Goal: Information Seeking & Learning: Learn about a topic

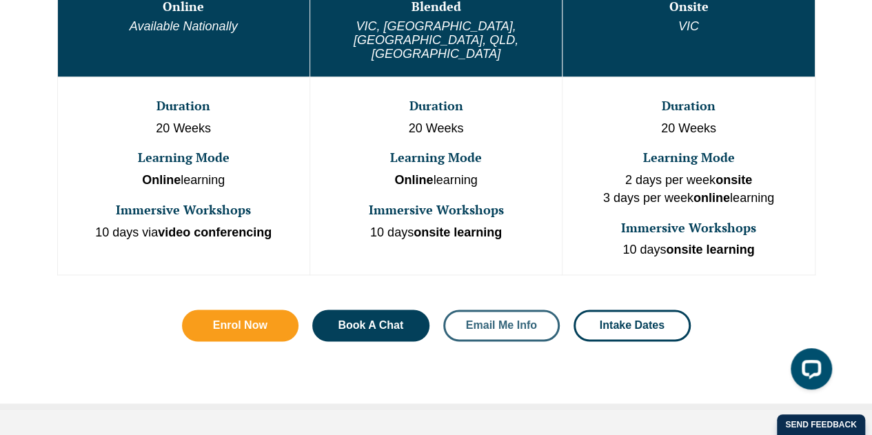
click at [484, 320] on span "Email Me Info" at bounding box center [501, 325] width 71 height 11
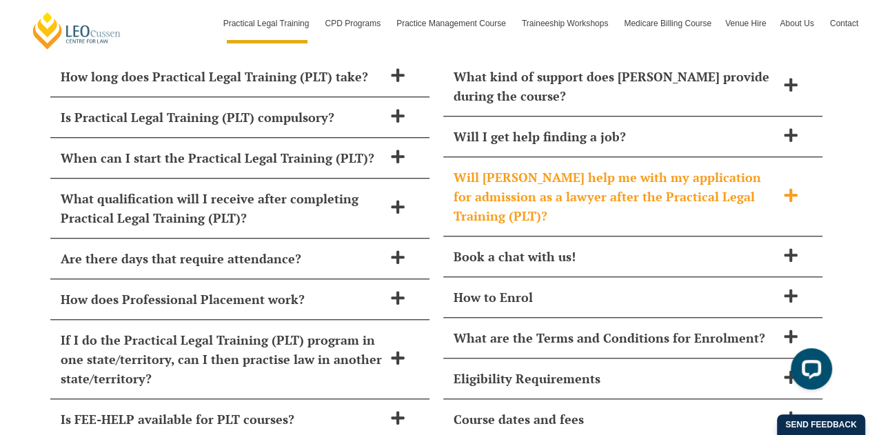
scroll to position [5718, 0]
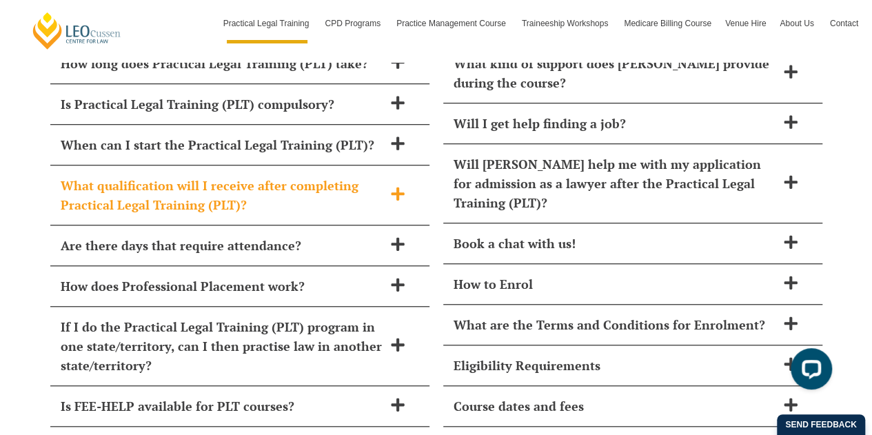
click at [393, 186] on icon at bounding box center [397, 193] width 15 height 15
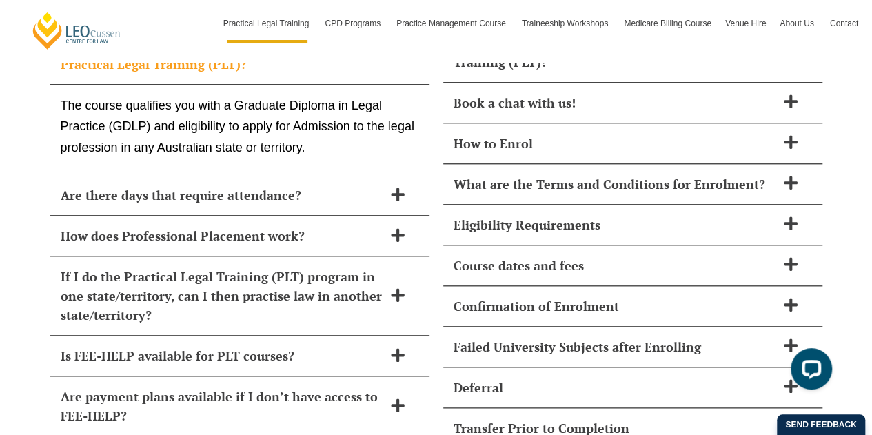
scroll to position [5925, 0]
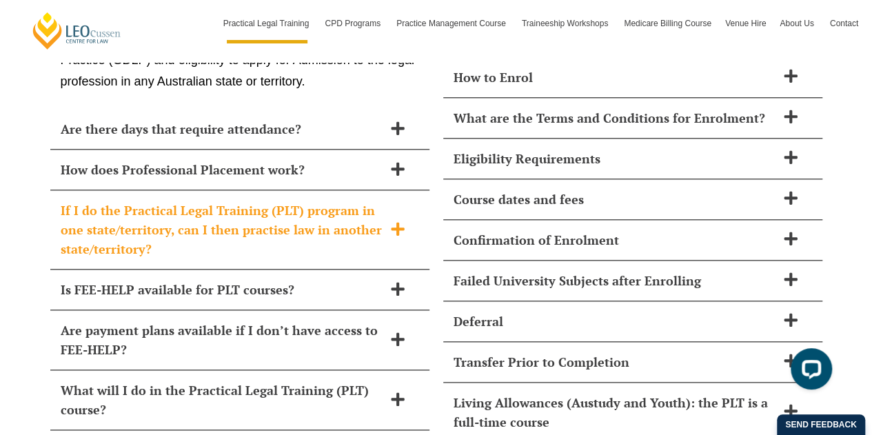
click at [396, 222] on icon at bounding box center [397, 228] width 13 height 13
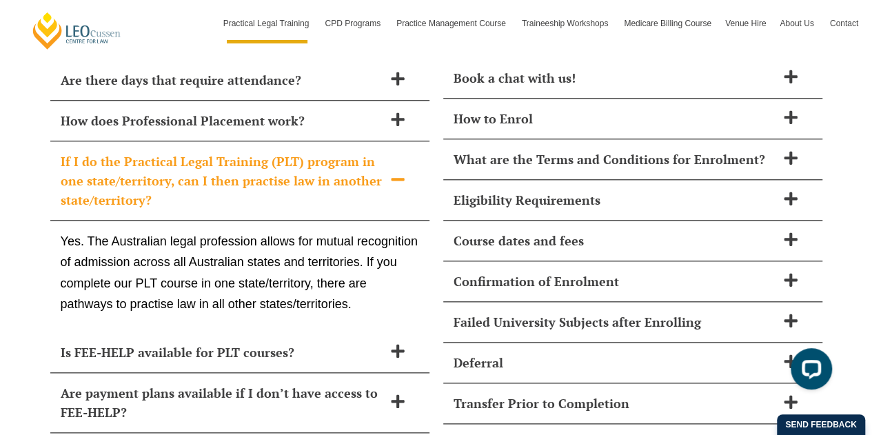
scroll to position [6022, 0]
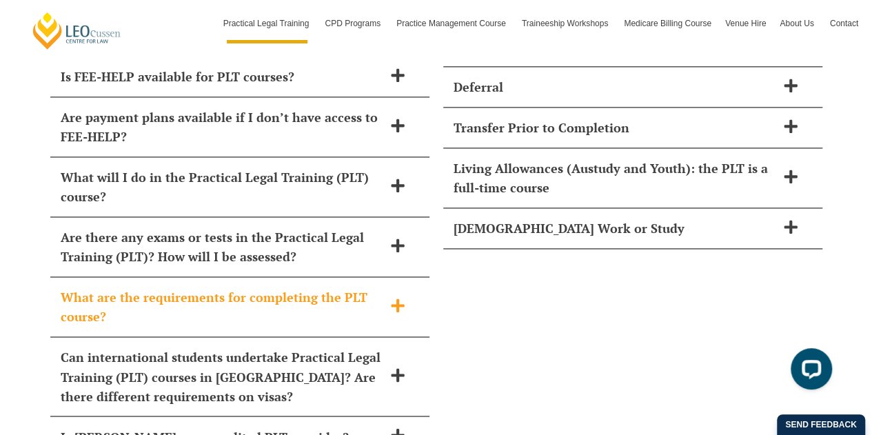
click at [318, 288] on h2 "What are the requirements for completing the PLT course?" at bounding box center [222, 307] width 323 height 39
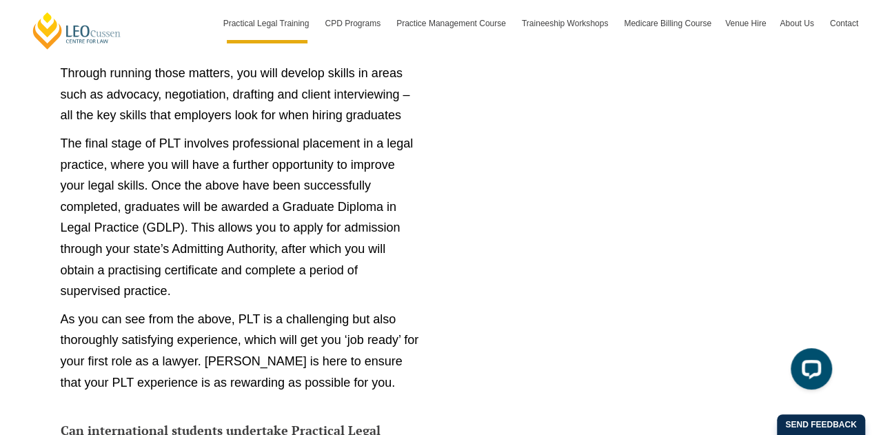
scroll to position [7564, 0]
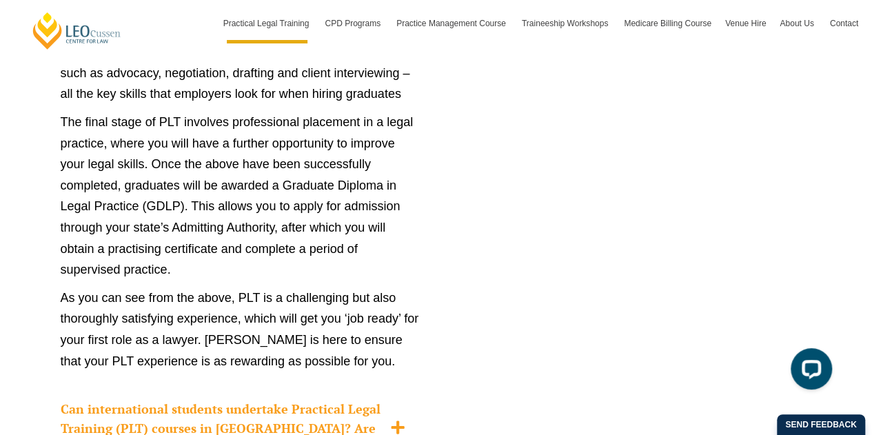
click at [377, 399] on h2 "Can international students undertake Practical Legal Training (PLT) courses in …" at bounding box center [222, 428] width 323 height 58
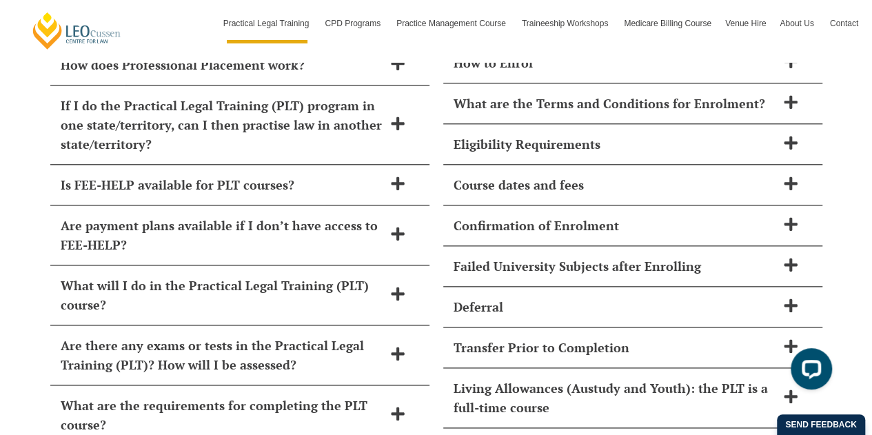
scroll to position [5920, 0]
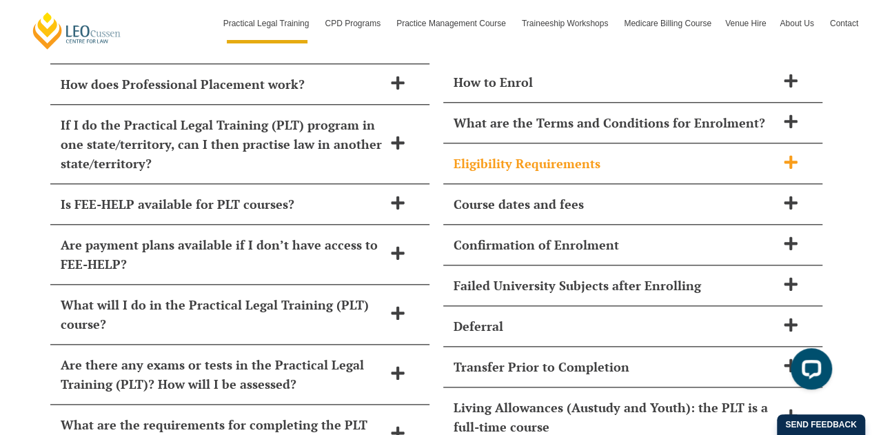
click at [574, 154] on h2 "Eligibility Requirements" at bounding box center [615, 163] width 323 height 19
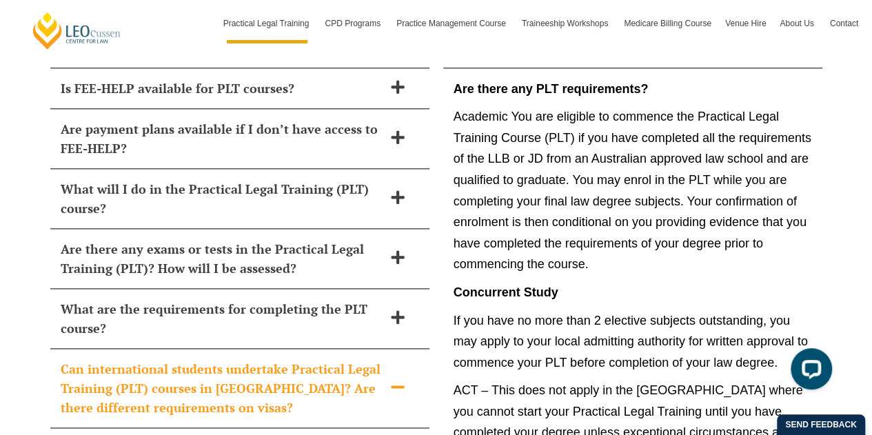
scroll to position [6058, 0]
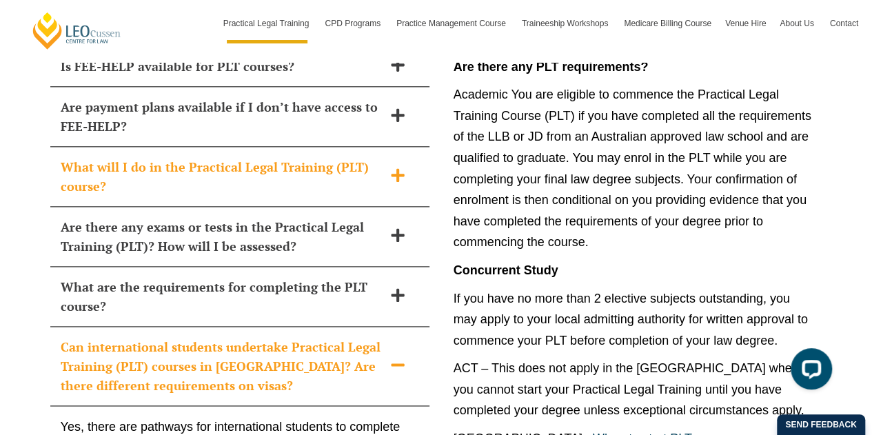
click at [158, 157] on h2 "What will I do in the Practical Legal Training (PLT) course?" at bounding box center [222, 176] width 323 height 39
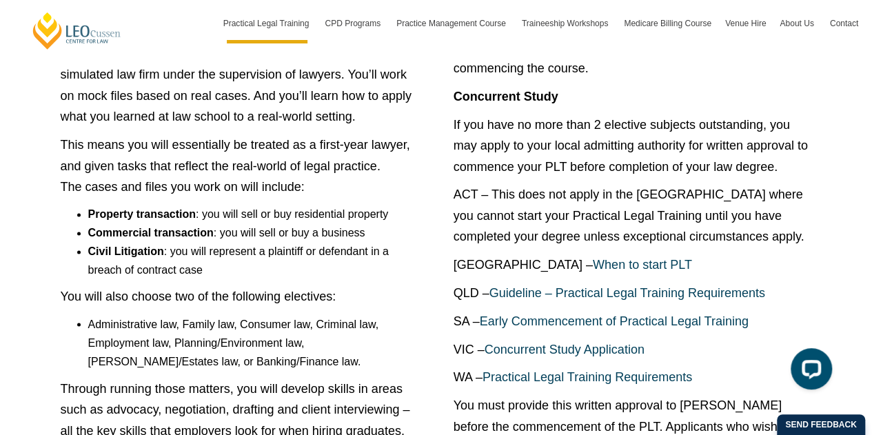
scroll to position [6196, 0]
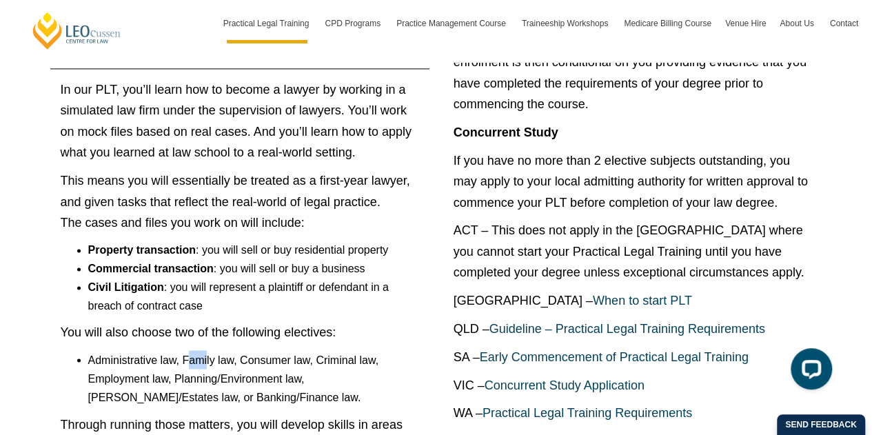
drag, startPoint x: 188, startPoint y: 294, endPoint x: 207, endPoint y: 292, distance: 18.7
click at [207, 350] on li "Administrative law, Family law, Consumer law, Criminal law, Employment law, Pla…" at bounding box center [253, 378] width 331 height 57
drag, startPoint x: 312, startPoint y: 328, endPoint x: 363, endPoint y: 321, distance: 50.8
click at [361, 350] on li "Administrative law, Family law, Consumer law, Criminal law, Employment law, Pla…" at bounding box center [253, 378] width 331 height 57
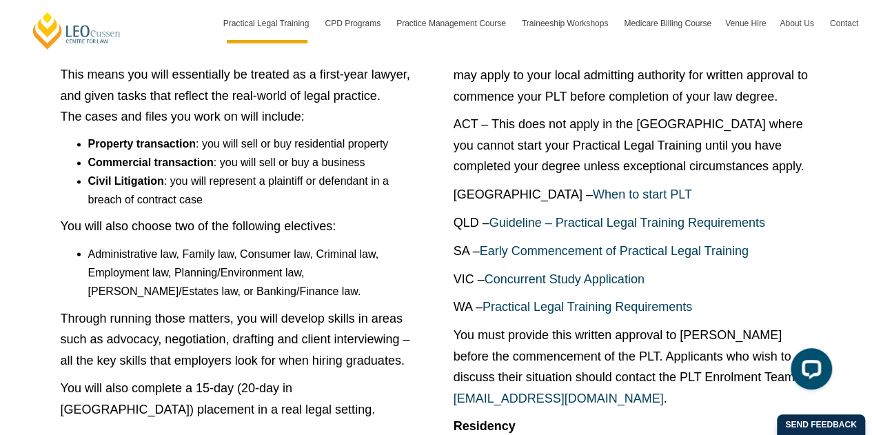
scroll to position [6403, 0]
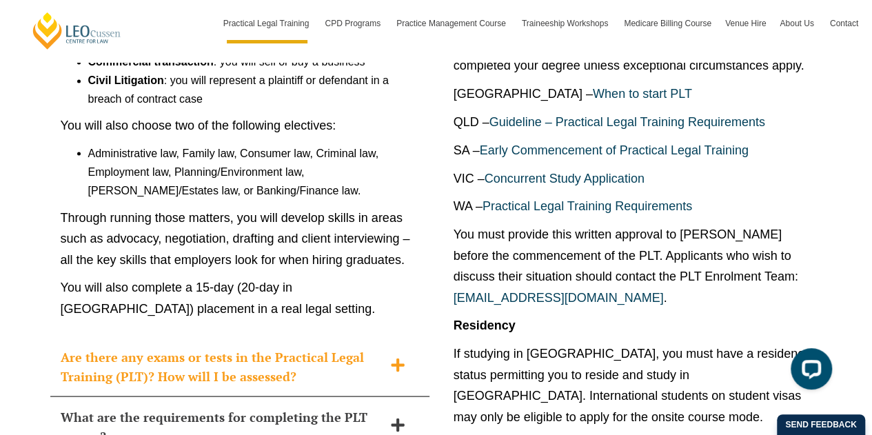
click at [260, 336] on div "Are there any exams or tests in the Practical Legal Training (PLT)? How will I …" at bounding box center [239, 366] width 379 height 60
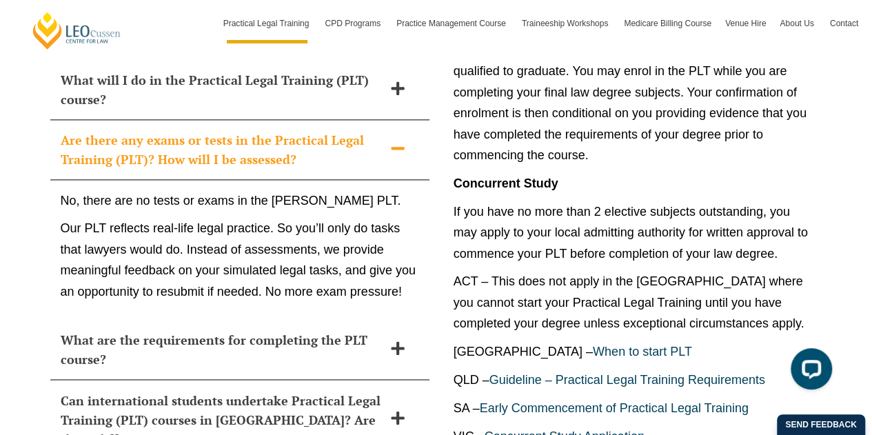
scroll to position [6079, 0]
